Goal: Task Accomplishment & Management: Complete application form

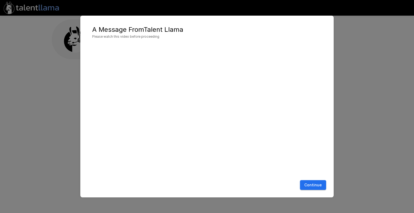
click at [316, 186] on button "Continue" at bounding box center [313, 185] width 26 height 10
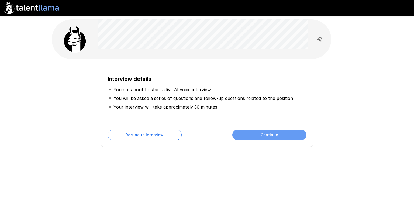
click at [271, 136] on button "Continue" at bounding box center [269, 135] width 74 height 11
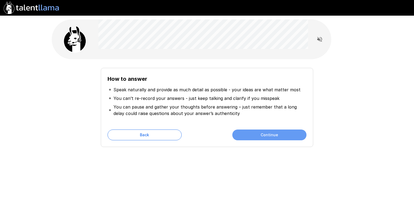
click at [271, 136] on button "Continue" at bounding box center [269, 135] width 74 height 11
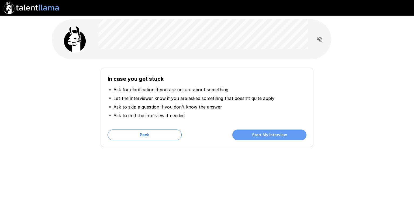
click at [271, 136] on button "Start My Interview" at bounding box center [269, 135] width 74 height 11
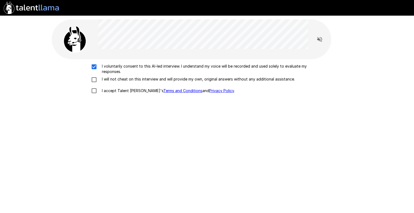
click at [93, 74] on div "I voluntarily consent to this AI-led interview. I understand my voice will be r…" at bounding box center [207, 80] width 306 height 33
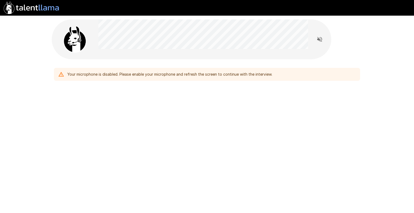
click at [61, 75] on icon at bounding box center [61, 74] width 5 height 5
click at [101, 90] on div "Your microphone is disabled. Please enable your microphone and refresh the scre…" at bounding box center [207, 63] width 324 height 126
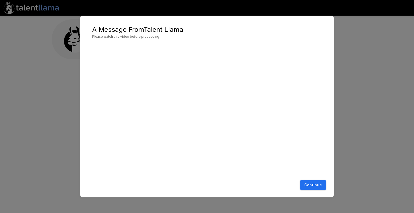
click at [319, 185] on button "Continue" at bounding box center [313, 185] width 26 height 10
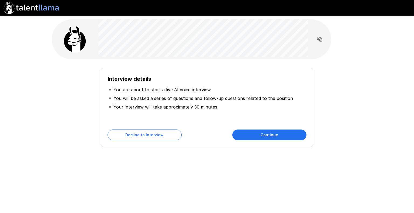
click at [300, 131] on button "Continue" at bounding box center [269, 135] width 74 height 11
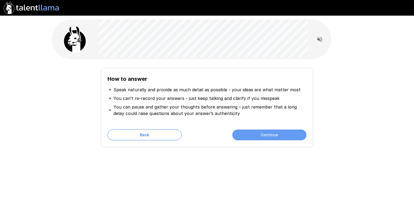
click at [282, 133] on button "Continue" at bounding box center [269, 135] width 74 height 11
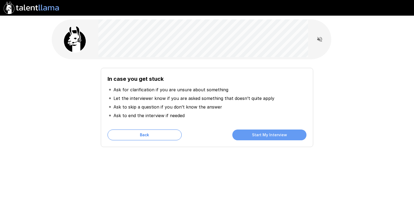
click at [282, 134] on button "Start My Interview" at bounding box center [269, 135] width 74 height 11
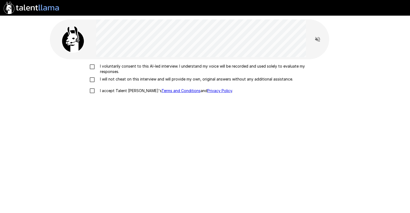
click at [111, 66] on p "I voluntarily consent to this AI-led interview. I understand my voice will be r…" at bounding box center [211, 69] width 226 height 11
click at [104, 78] on p "I will not cheat on this interview and will provide my own, original answers wi…" at bounding box center [195, 79] width 195 height 5
click at [105, 90] on p "I accept Talent Llama's Terms and Conditions and Privacy Policy ." at bounding box center [165, 90] width 135 height 5
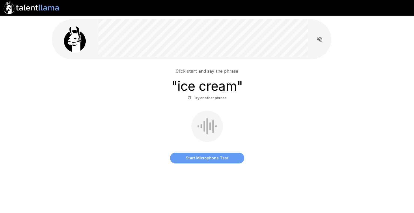
click at [206, 157] on button "Start Microphone Test" at bounding box center [207, 158] width 74 height 11
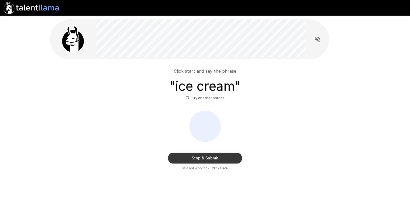
click at [206, 157] on button "Stop & Submit" at bounding box center [205, 158] width 74 height 11
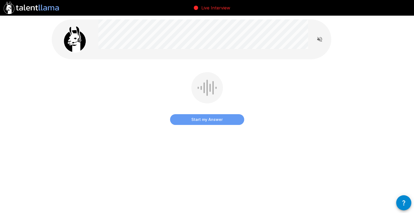
click at [221, 118] on button "Start my Answer" at bounding box center [207, 119] width 74 height 11
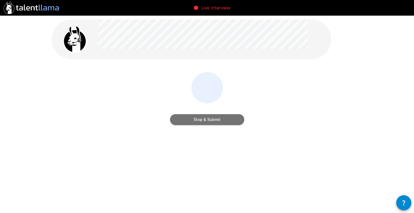
click at [221, 118] on button "Stop & Submit" at bounding box center [207, 119] width 74 height 11
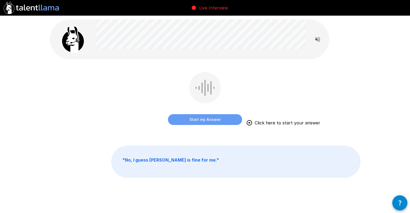
click at [217, 122] on button "Start my Answer" at bounding box center [205, 119] width 74 height 11
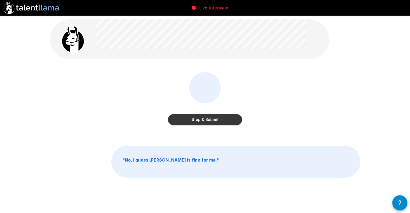
click at [217, 122] on button "Stop & Submit" at bounding box center [205, 119] width 74 height 11
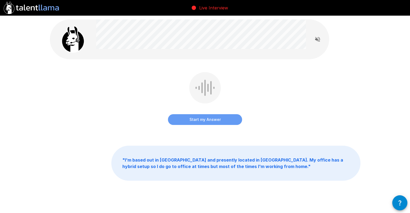
click at [217, 123] on button "Start my Answer" at bounding box center [205, 119] width 74 height 11
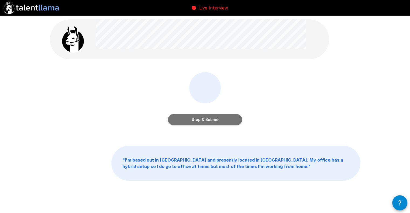
click at [217, 123] on button "Stop & Submit" at bounding box center [205, 119] width 74 height 11
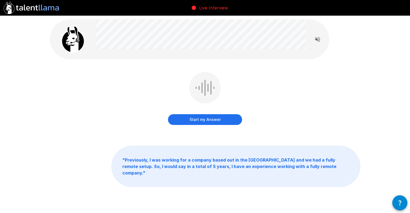
click at [214, 123] on button "Start my Answer" at bounding box center [205, 119] width 74 height 11
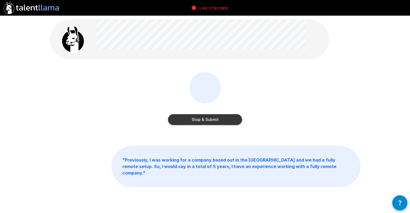
click at [214, 123] on button "Stop & Submit" at bounding box center [205, 119] width 74 height 11
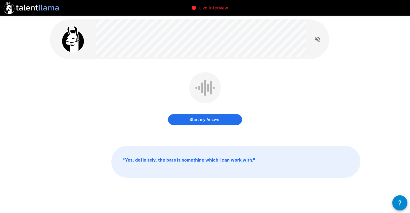
drag, startPoint x: 215, startPoint y: 124, endPoint x: 214, endPoint y: 67, distance: 56.4
click at [214, 67] on div "Start my Answer " Yes, definitely, the bars is something which I can work with.…" at bounding box center [205, 110] width 324 height 221
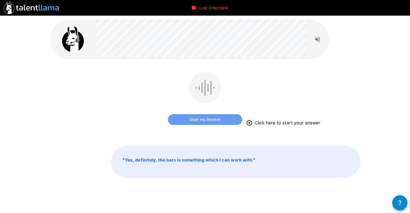
click at [201, 120] on button "Start my Answer" at bounding box center [205, 119] width 74 height 11
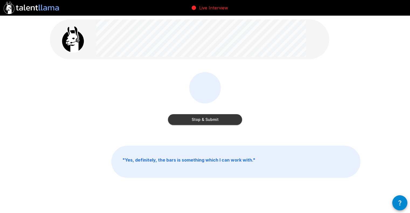
click at [201, 120] on button "Stop & Submit" at bounding box center [205, 119] width 74 height 11
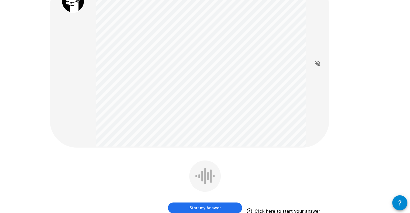
scroll to position [54, 0]
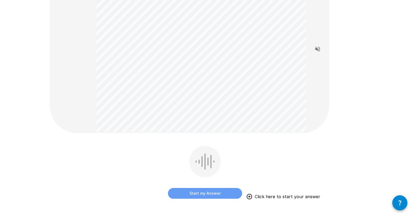
click at [209, 193] on button "Start my Answer" at bounding box center [205, 193] width 74 height 11
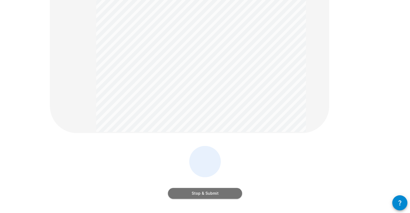
click at [209, 193] on button "Stop & Submit" at bounding box center [205, 193] width 74 height 11
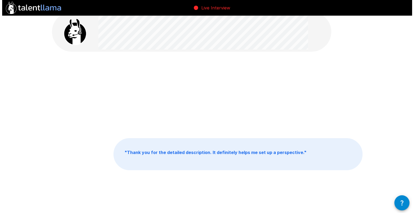
scroll to position [0, 0]
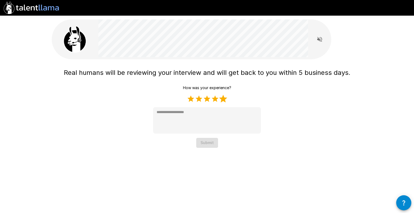
click at [223, 100] on label "5 Stars" at bounding box center [223, 99] width 8 height 8
type textarea "*"
click at [209, 144] on button "Submit" at bounding box center [207, 143] width 22 height 10
